Goal: Transaction & Acquisition: Purchase product/service

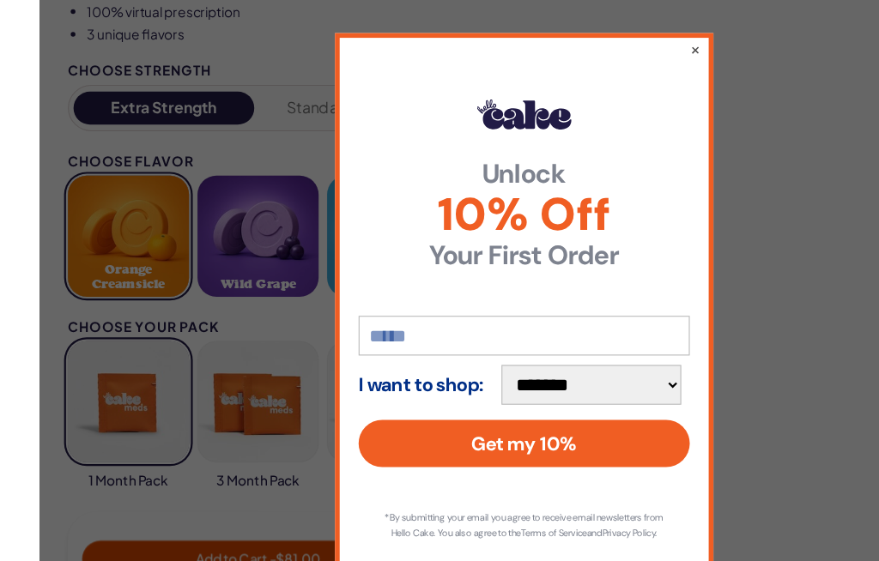
scroll to position [1077, 0]
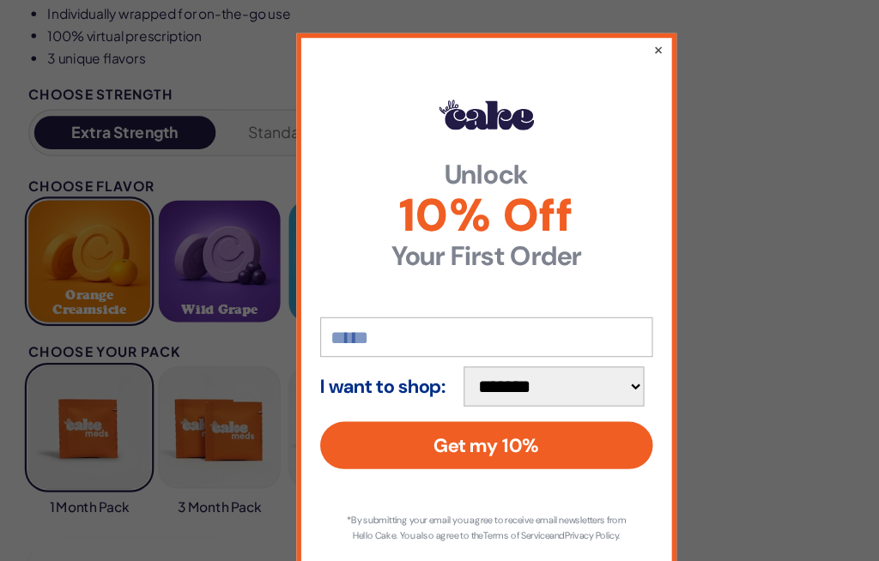
click at [582, 36] on div "**********" at bounding box center [439, 280] width 343 height 501
click at [593, 43] on button "×" at bounding box center [594, 44] width 9 height 17
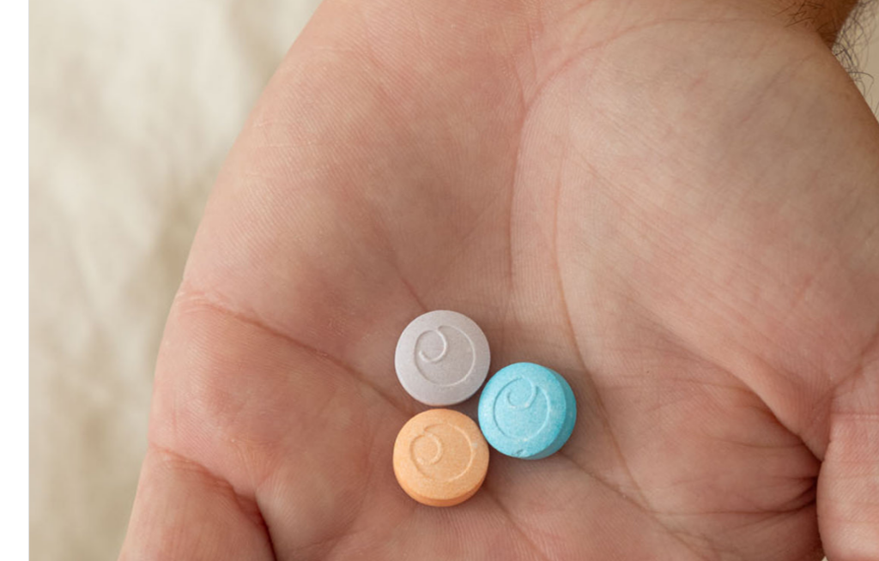
scroll to position [0, 0]
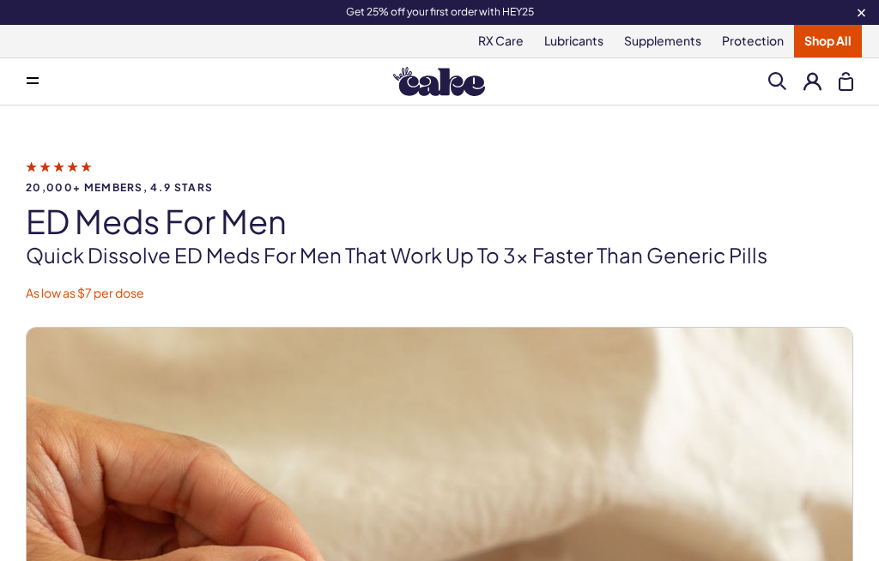
click at [36, 82] on icon at bounding box center [33, 83] width 12 height 2
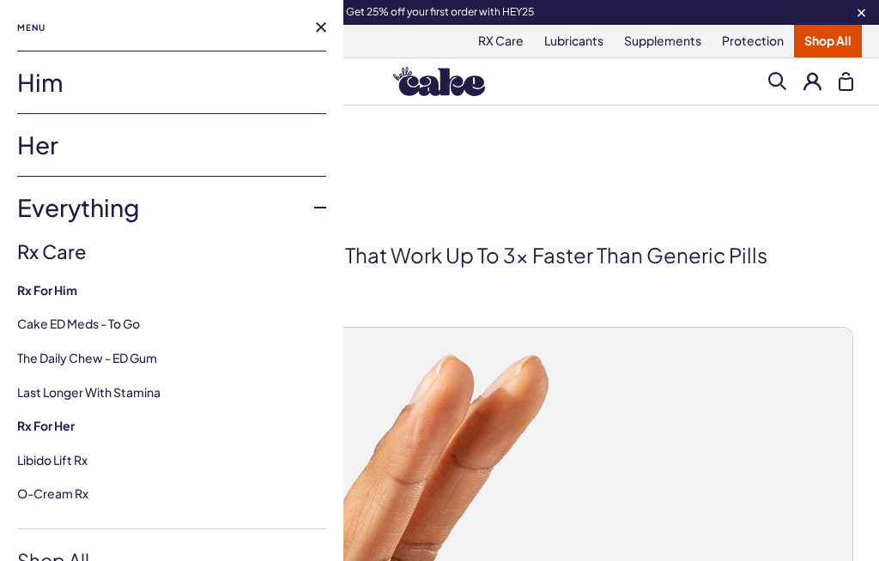
click at [134, 397] on link "Last Longer with Stamina" at bounding box center [88, 392] width 143 height 15
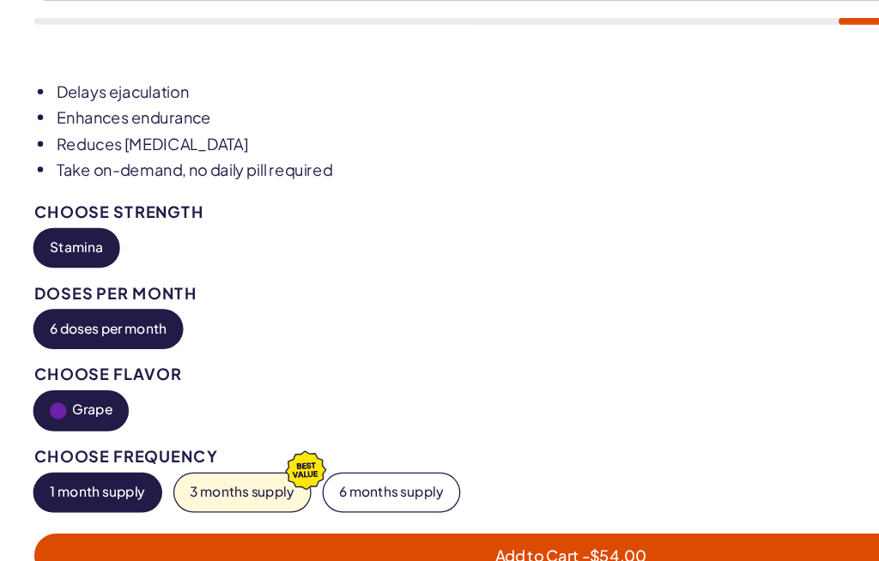
scroll to position [860, 0]
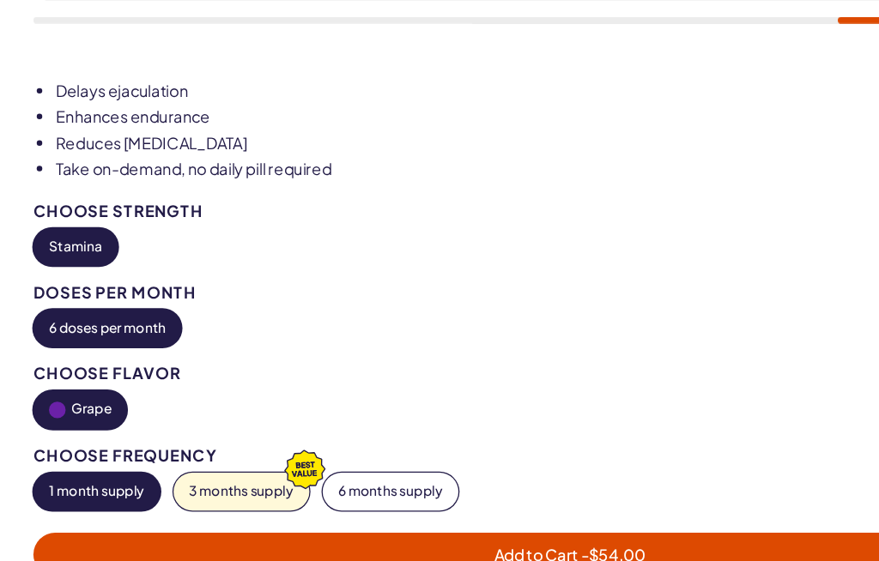
click at [168, 447] on button "3 months supply" at bounding box center [186, 461] width 105 height 29
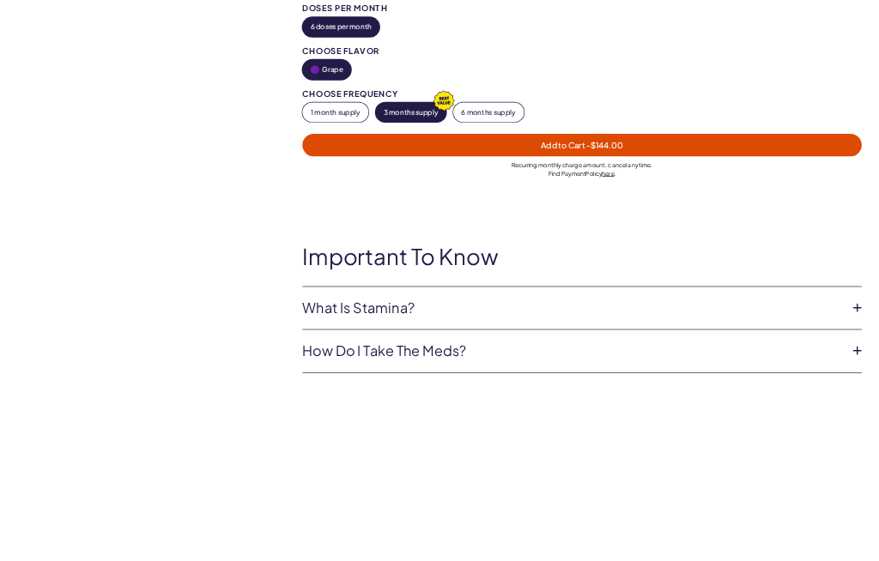
scroll to position [1356, 0]
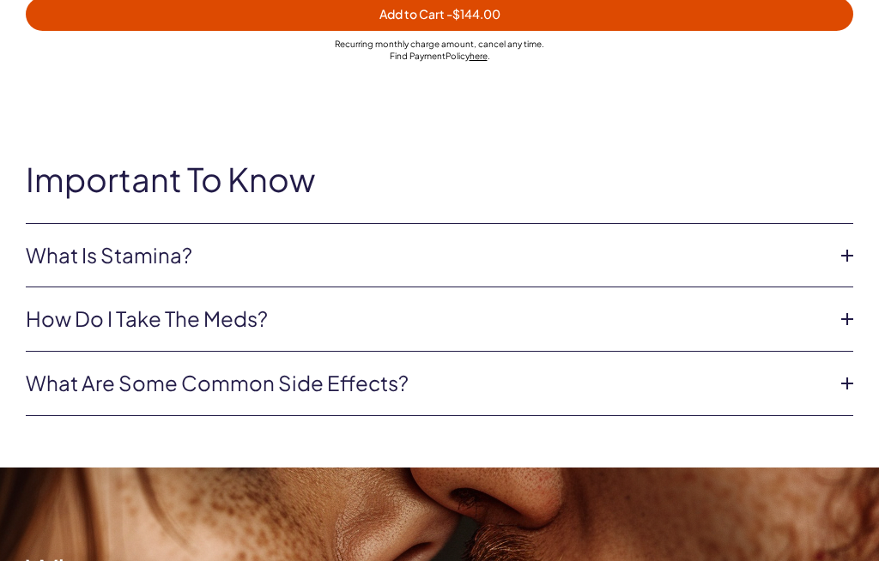
click at [847, 252] on icon at bounding box center [847, 256] width 26 height 26
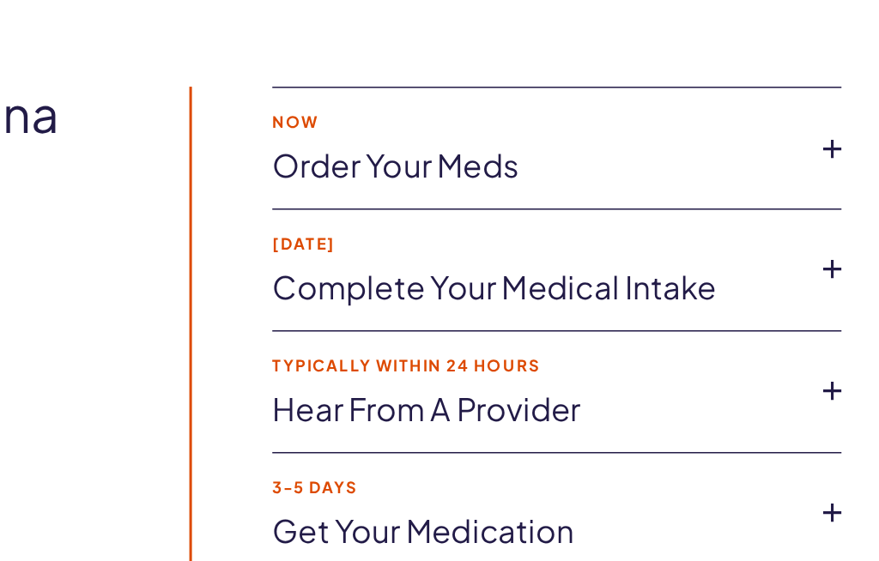
scroll to position [3246, 0]
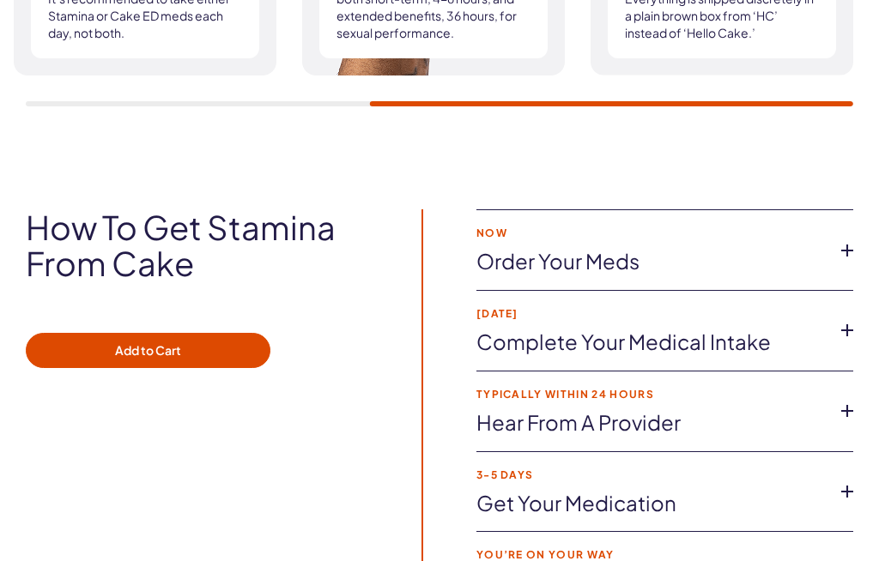
click at [848, 238] on icon at bounding box center [847, 251] width 26 height 26
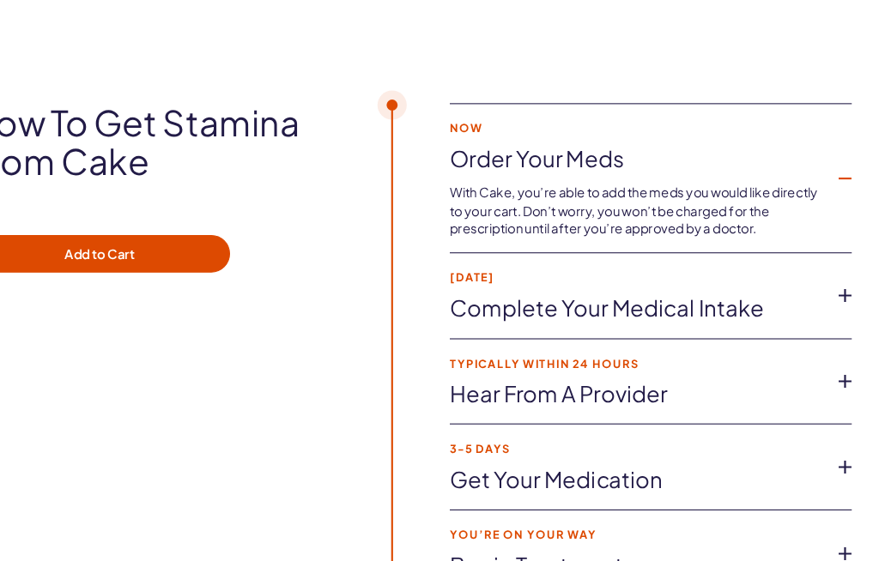
scroll to position [3376, 0]
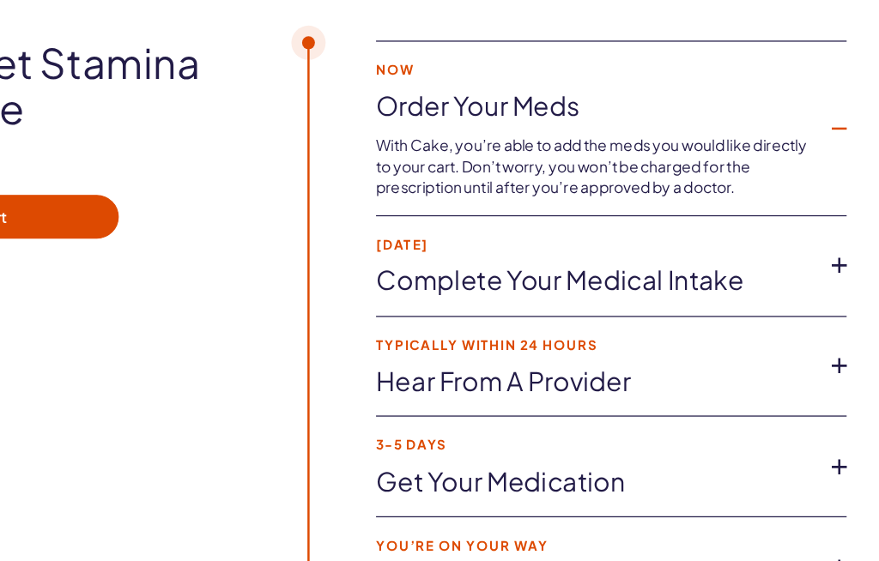
click at [834, 246] on icon at bounding box center [847, 259] width 26 height 26
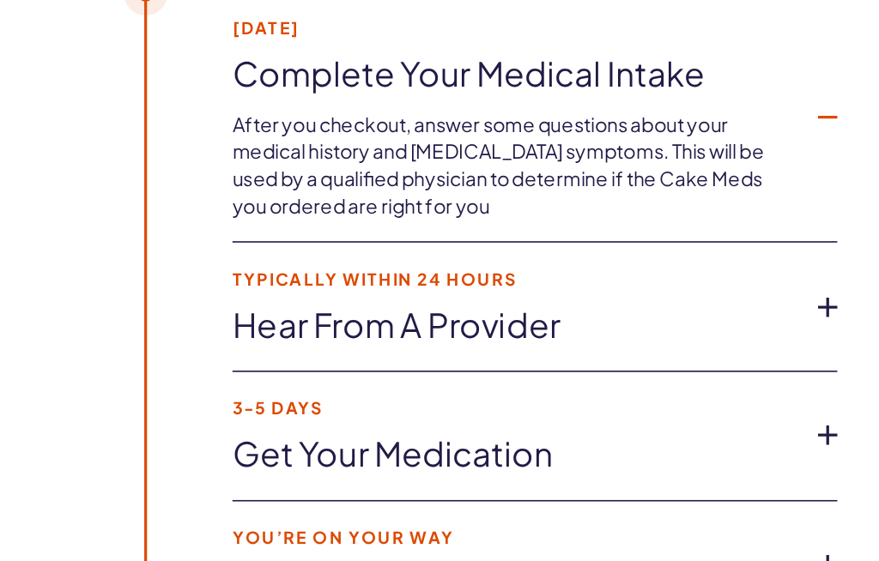
click at [834, 344] on icon at bounding box center [847, 357] width 26 height 26
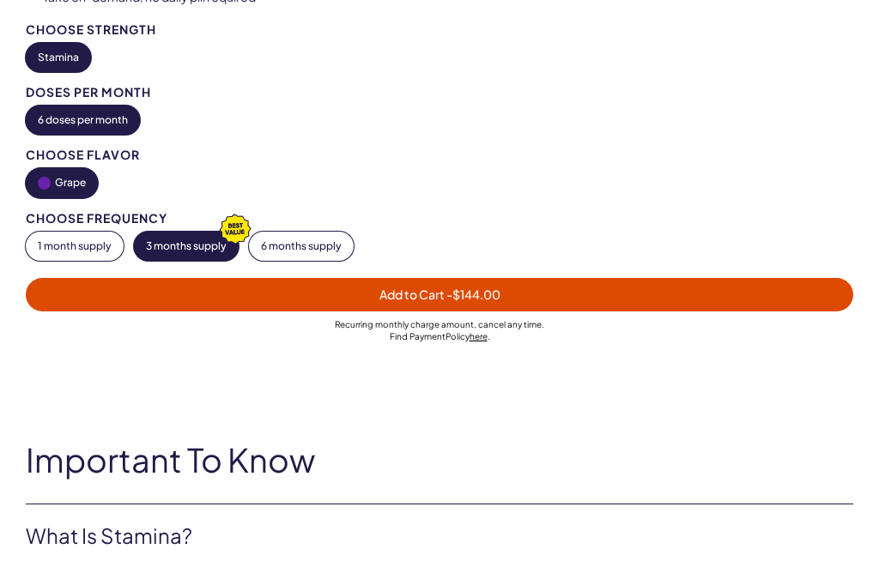
scroll to position [1072, 0]
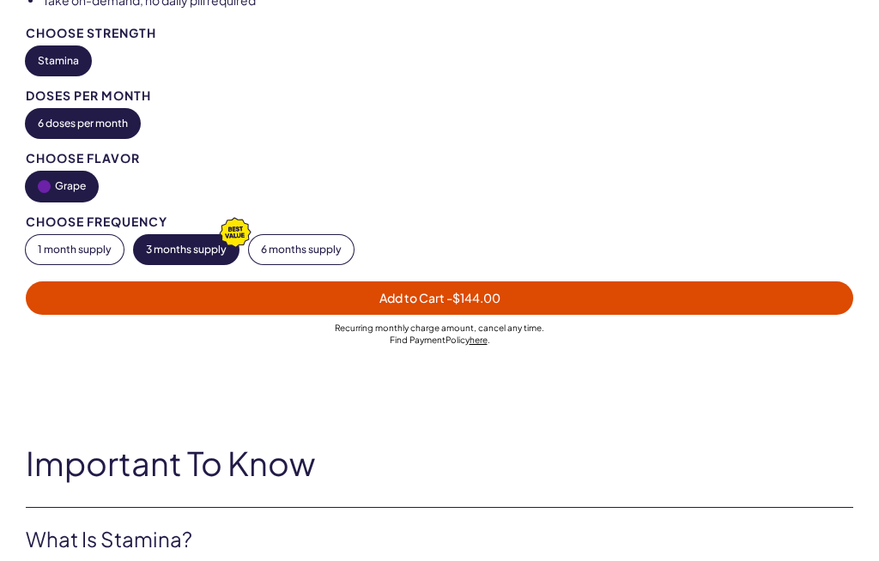
click at [302, 249] on button "6 months supply" at bounding box center [301, 249] width 105 height 29
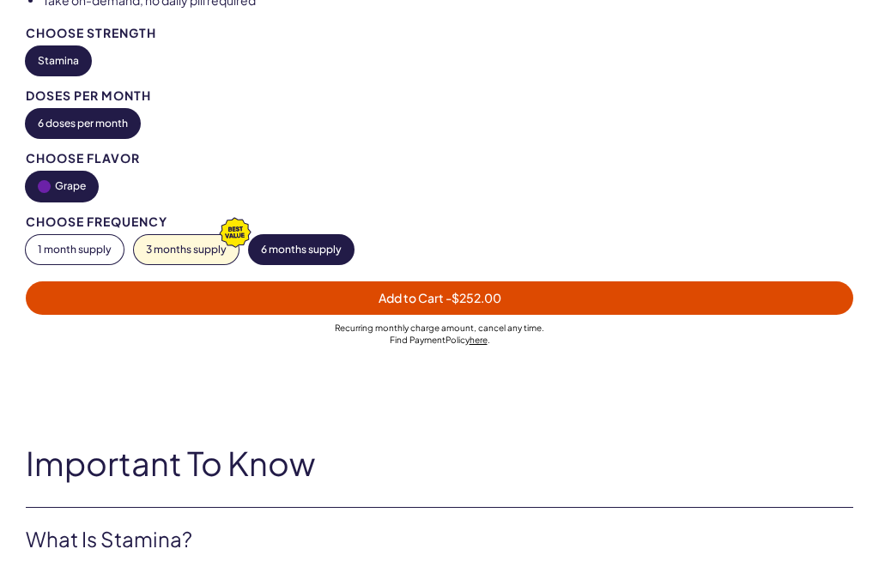
click at [190, 257] on button "3 months supply" at bounding box center [186, 249] width 105 height 29
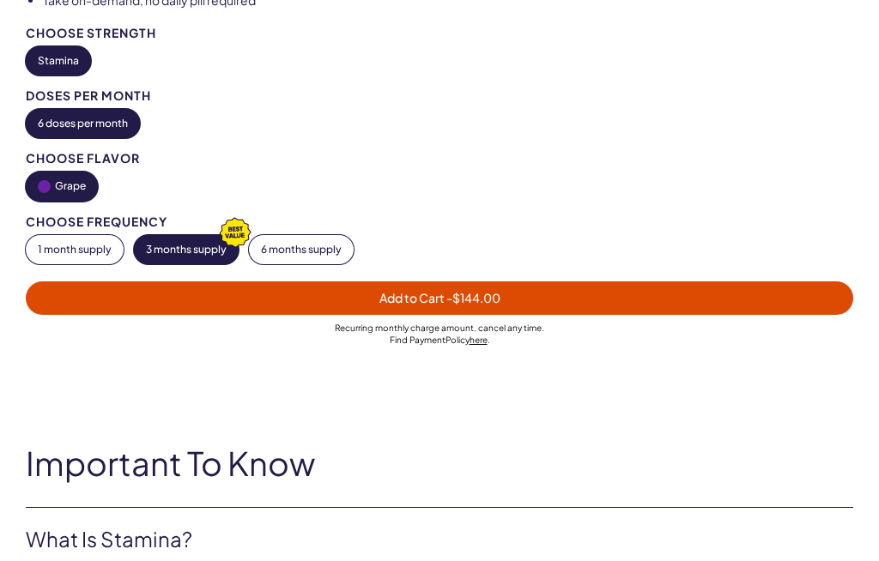
click at [298, 252] on button "6 months supply" at bounding box center [301, 249] width 105 height 29
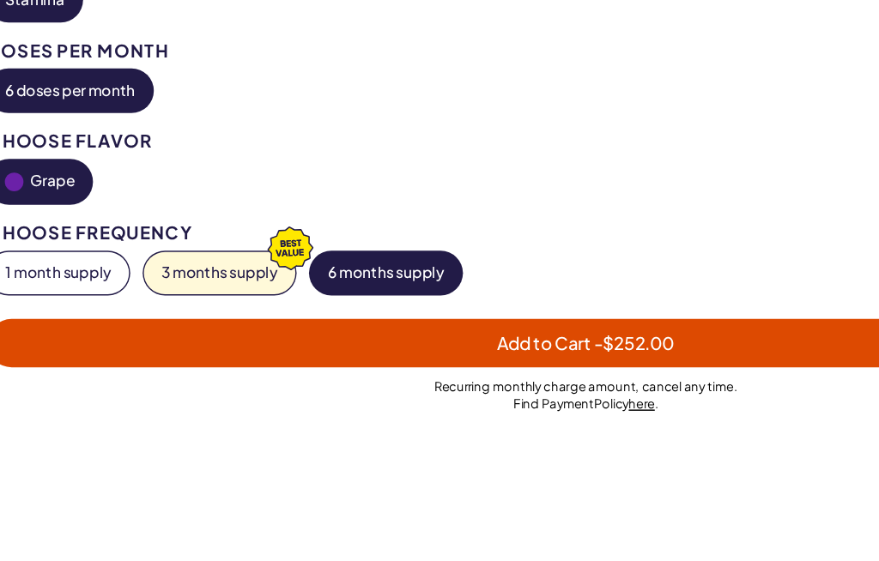
scroll to position [1089, 0]
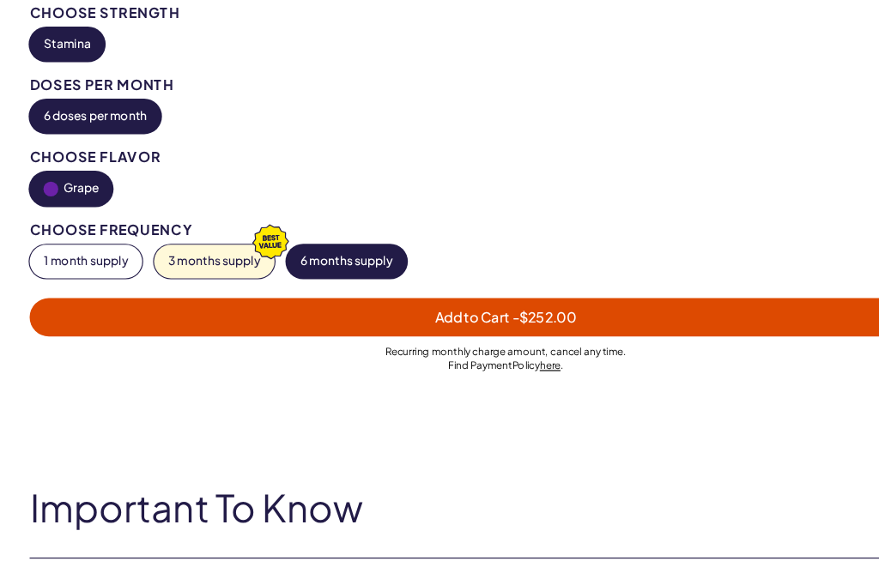
click at [190, 219] on button "3 months supply" at bounding box center [186, 233] width 105 height 29
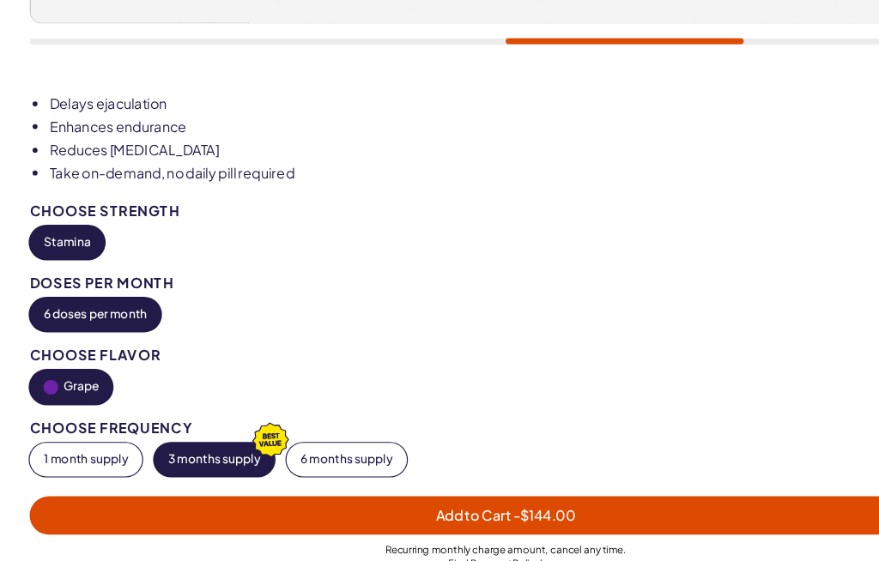
scroll to position [922, 0]
click at [81, 273] on button "6 doses per month" at bounding box center [83, 273] width 114 height 29
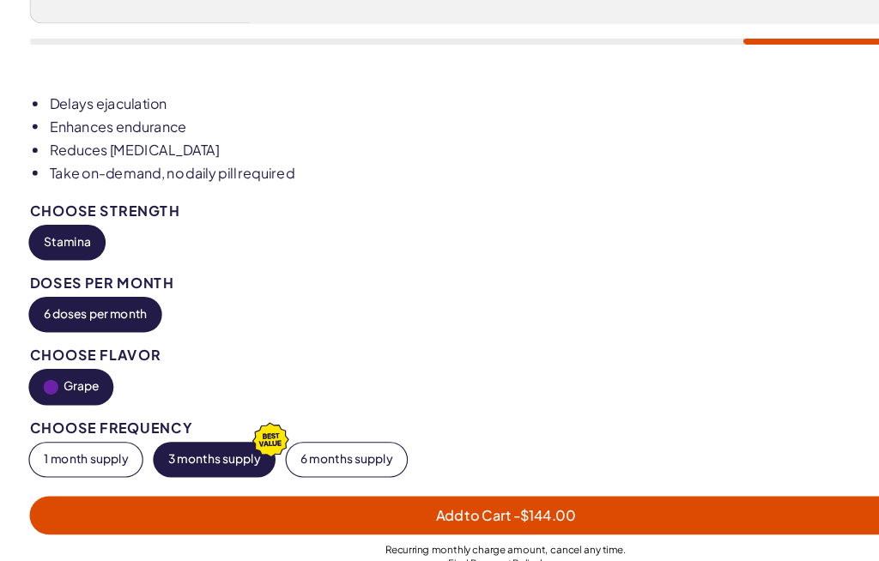
click at [46, 213] on button "Stamina" at bounding box center [58, 211] width 65 height 29
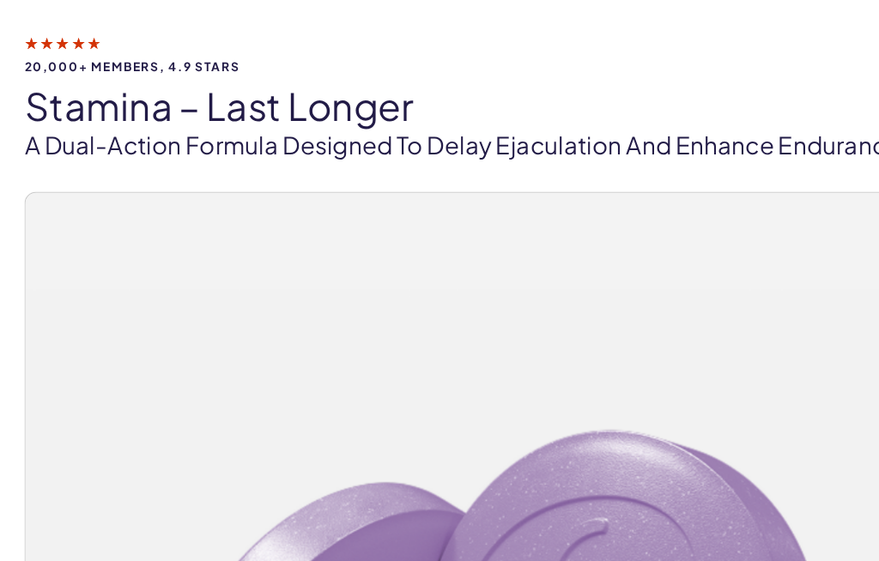
scroll to position [0, 0]
